Goal: Navigation & Orientation: Go to known website

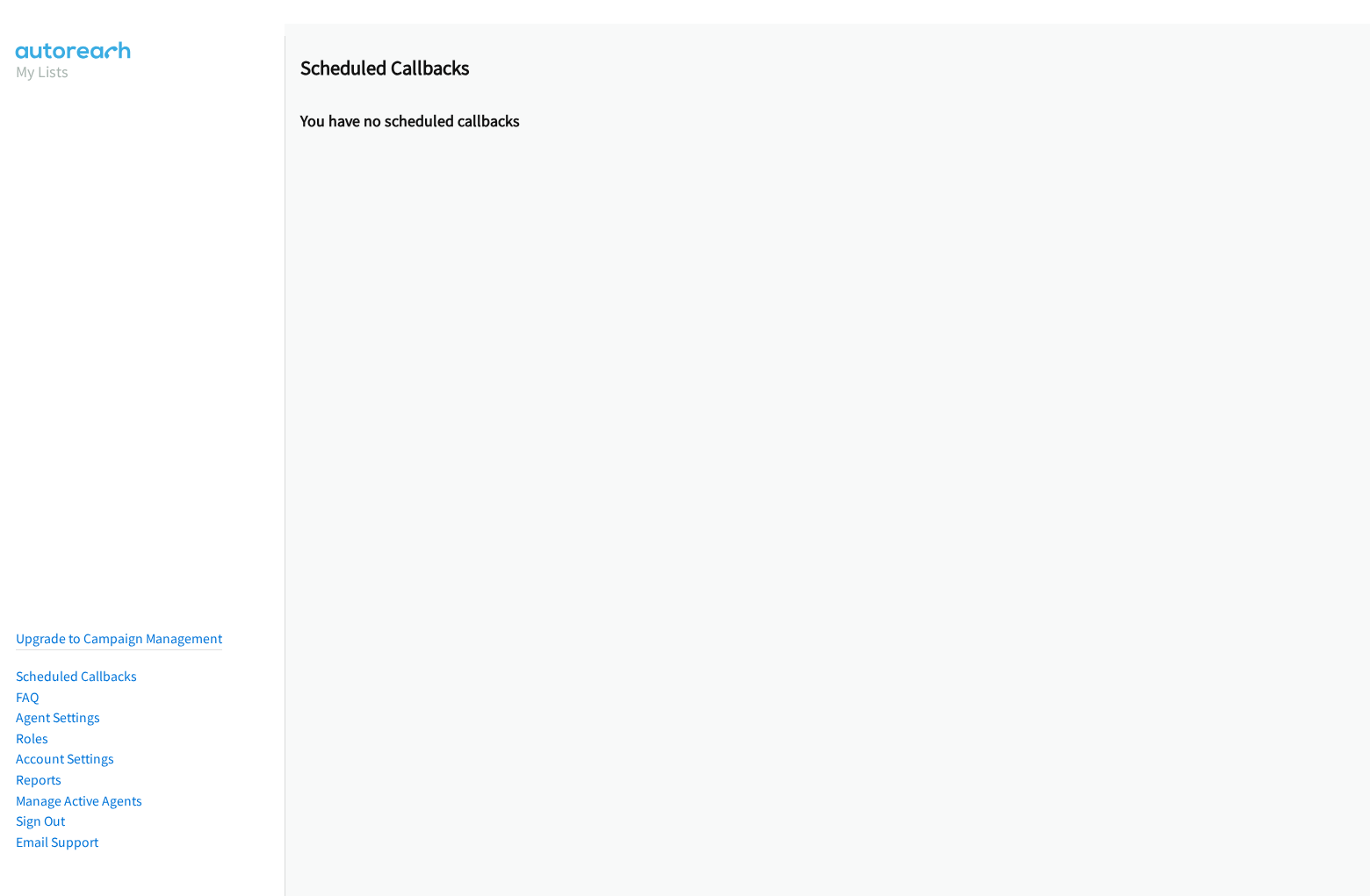
click at [685, 54] on div at bounding box center [827, 39] width 1085 height 32
click at [827, 460] on div "Scheduled Callbacks You have no scheduled callbacks" at bounding box center [827, 459] width 1085 height 873
click at [820, 39] on div at bounding box center [827, 39] width 1085 height 32
click at [685, 54] on div at bounding box center [827, 39] width 1085 height 32
click at [827, 460] on div "Scheduled Callbacks You have no scheduled callbacks" at bounding box center [827, 459] width 1085 height 873
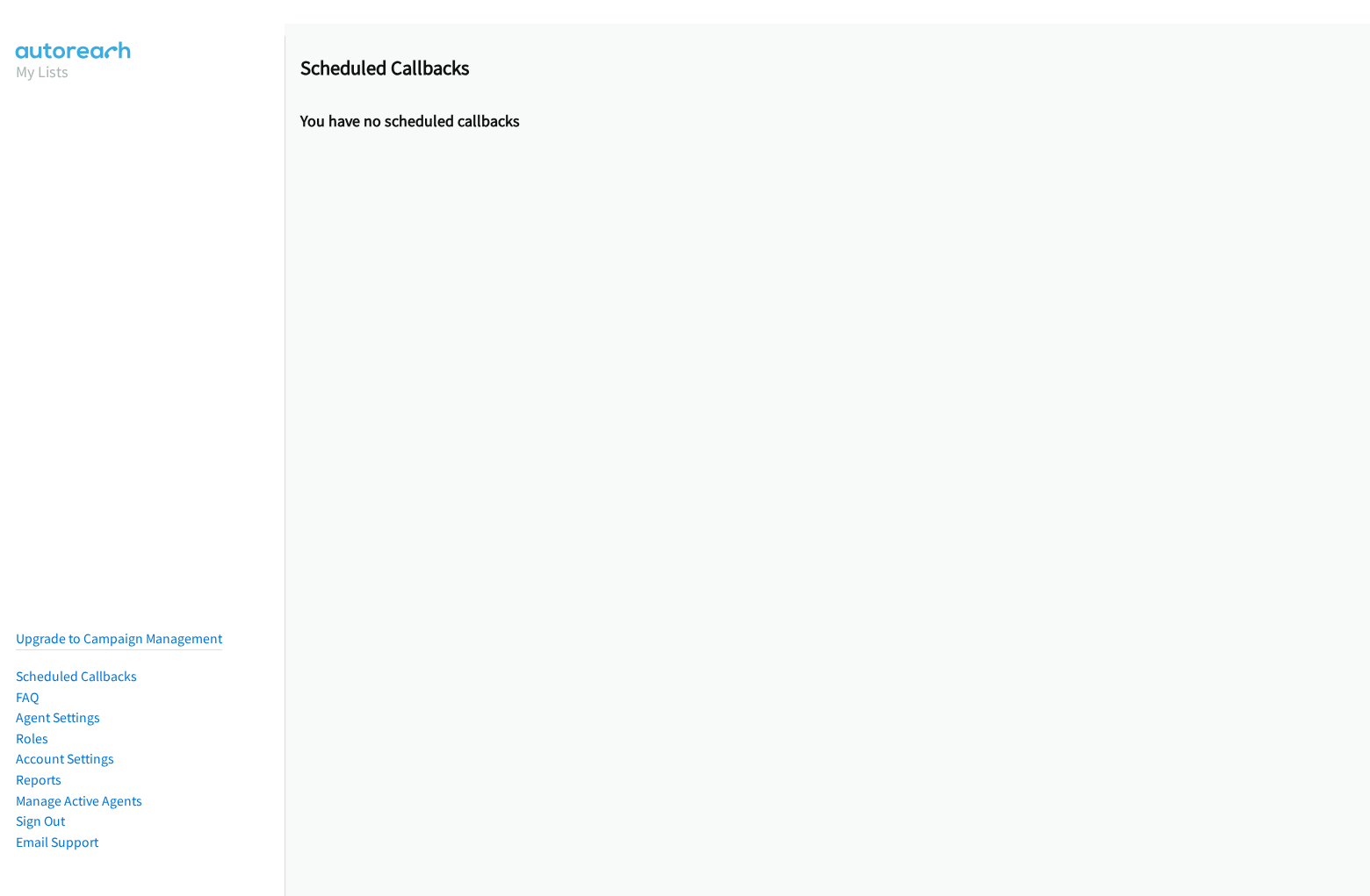
click at [820, 39] on div at bounding box center [827, 39] width 1085 height 32
click at [685, 54] on div at bounding box center [827, 39] width 1085 height 32
click at [827, 460] on div "Scheduled Callbacks You have no scheduled callbacks" at bounding box center [827, 459] width 1085 height 873
click at [820, 39] on div at bounding box center [827, 39] width 1085 height 32
